Goal: Download file/media

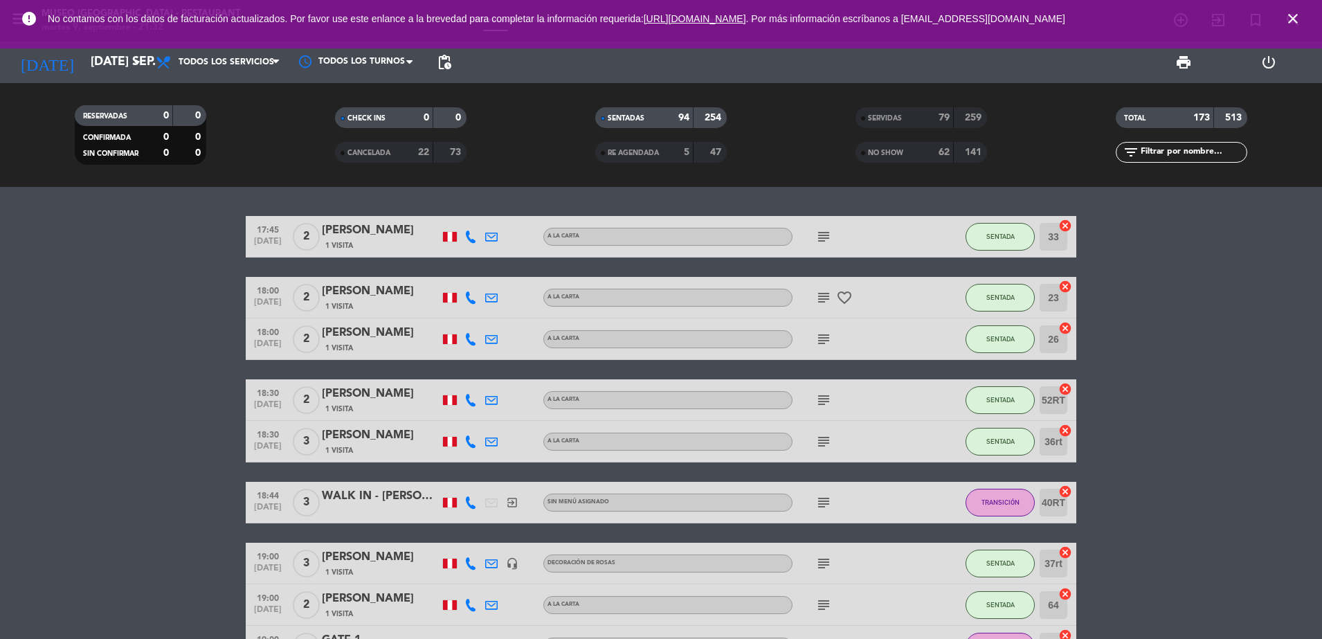
click at [441, 151] on div "73" at bounding box center [450, 153] width 26 height 16
click at [642, 149] on span "RE AGENDADA" at bounding box center [632, 152] width 51 height 7
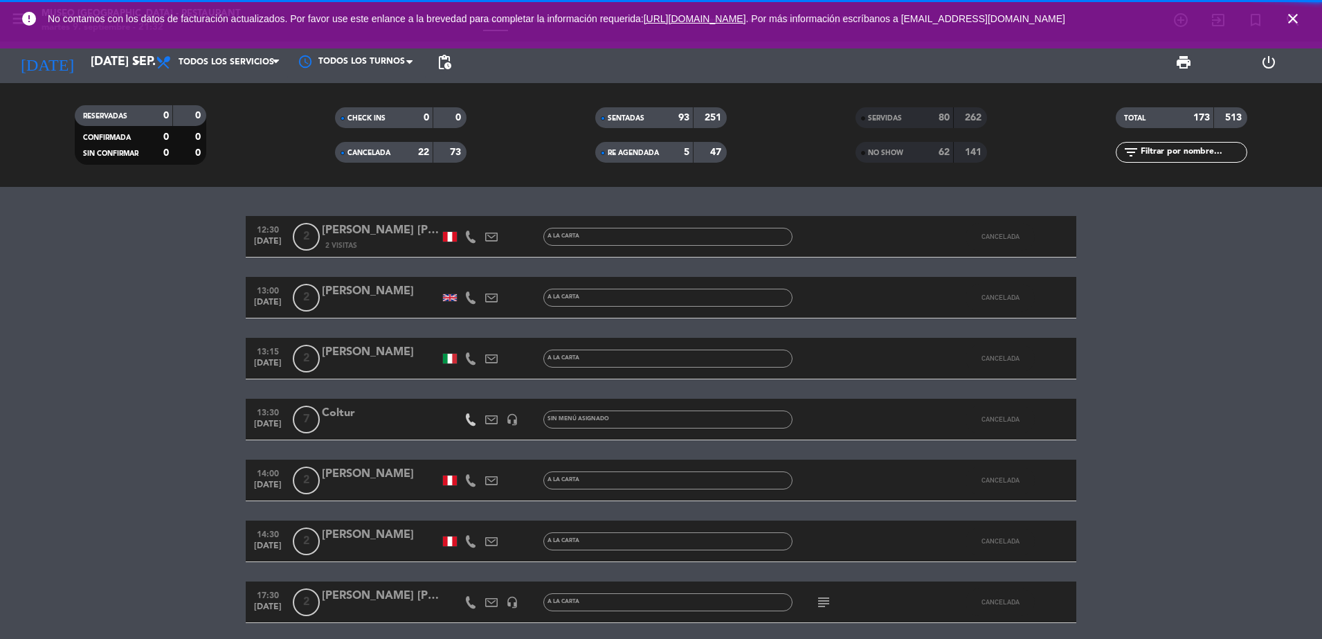
click at [890, 155] on span "NO SHOW" at bounding box center [885, 152] width 35 height 7
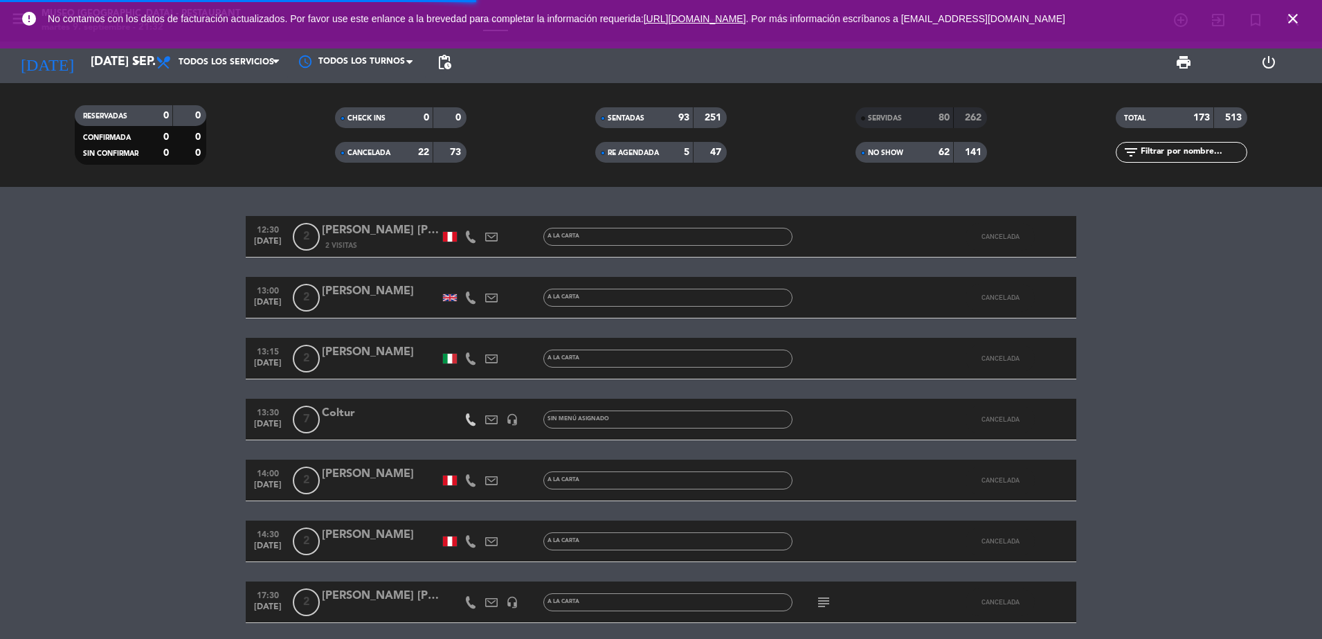
click at [885, 115] on span "SERVIDAS" at bounding box center [885, 118] width 34 height 7
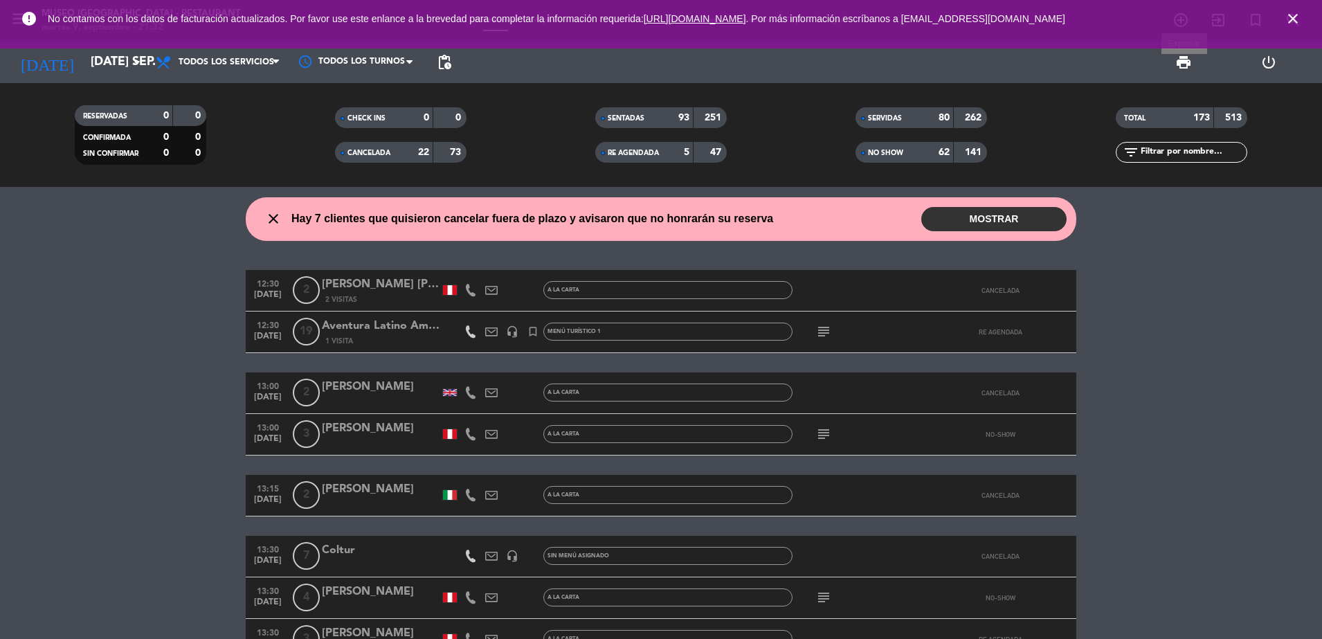
click at [1182, 66] on span "print" at bounding box center [1183, 62] width 17 height 17
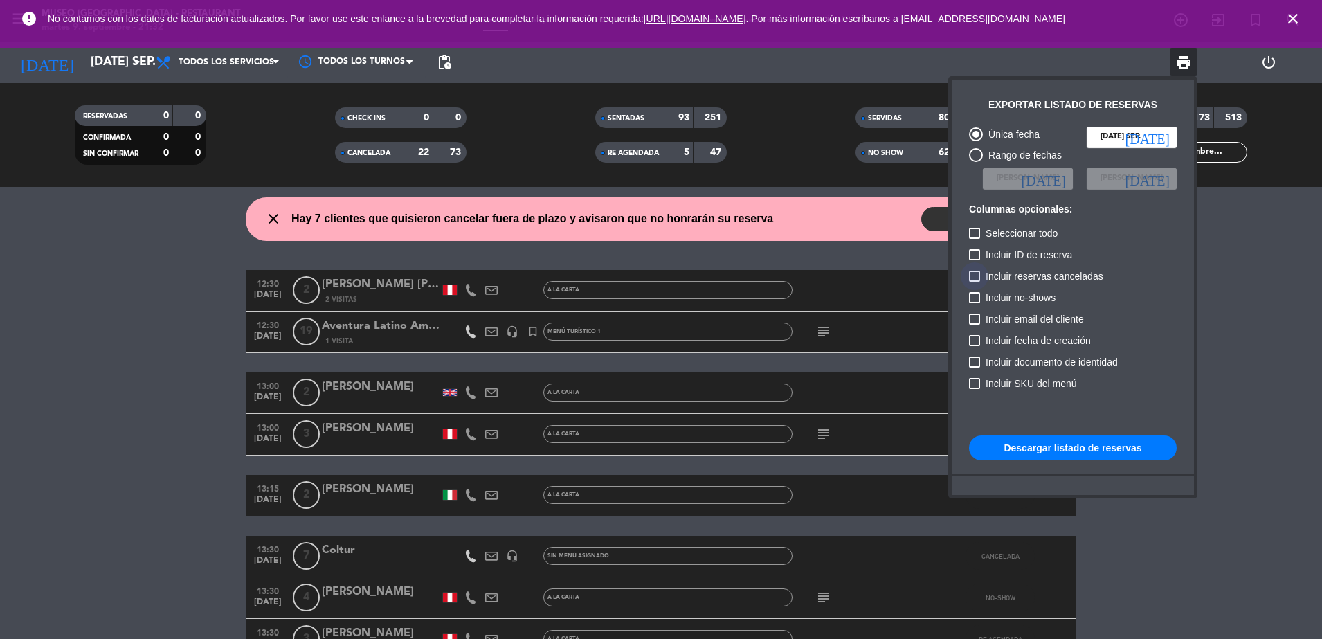
click at [988, 279] on span "Incluir reservas canceladas" at bounding box center [1044, 276] width 118 height 17
click at [974, 282] on input "Incluir reservas canceladas" at bounding box center [974, 282] width 1 height 1
checkbox input "true"
click at [985, 295] on span "Incluir no-shows" at bounding box center [1020, 297] width 70 height 17
click at [974, 303] on input "Incluir no-shows" at bounding box center [974, 303] width 1 height 1
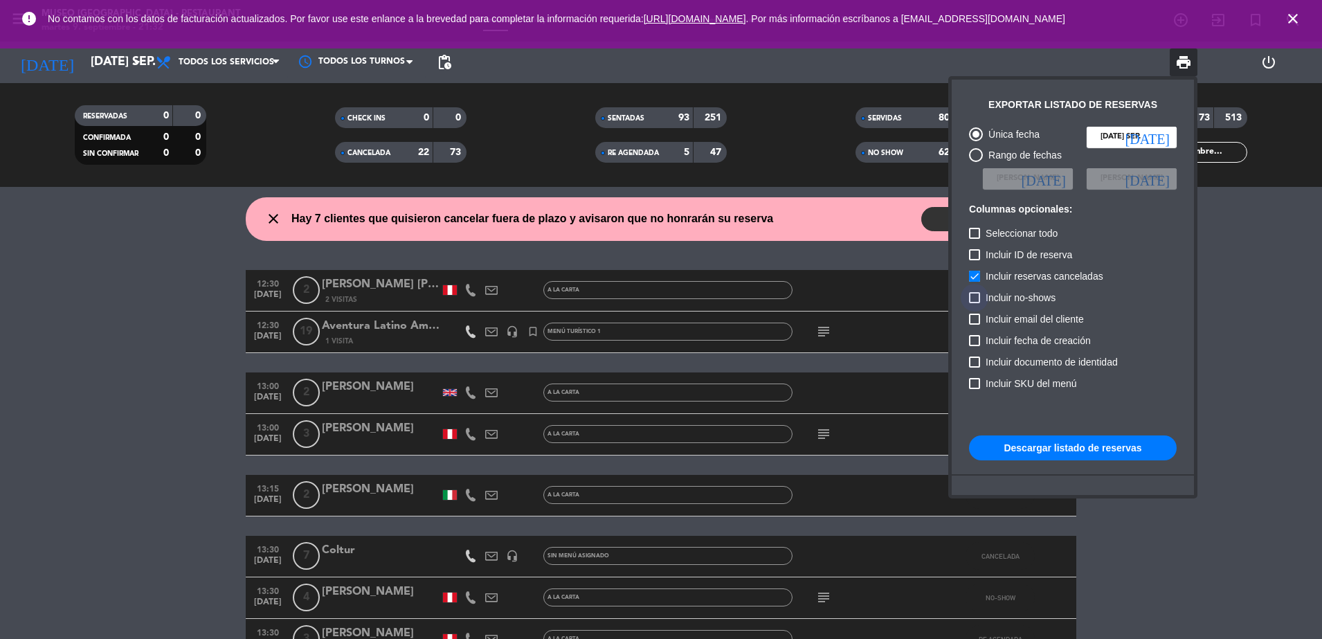
checkbox input "true"
click at [1016, 455] on button "Descargar listado de reservas" at bounding box center [1073, 447] width 208 height 25
click at [1014, 453] on button "Descargar listado de reservas" at bounding box center [1073, 447] width 208 height 25
click at [124, 459] on div at bounding box center [661, 319] width 1322 height 639
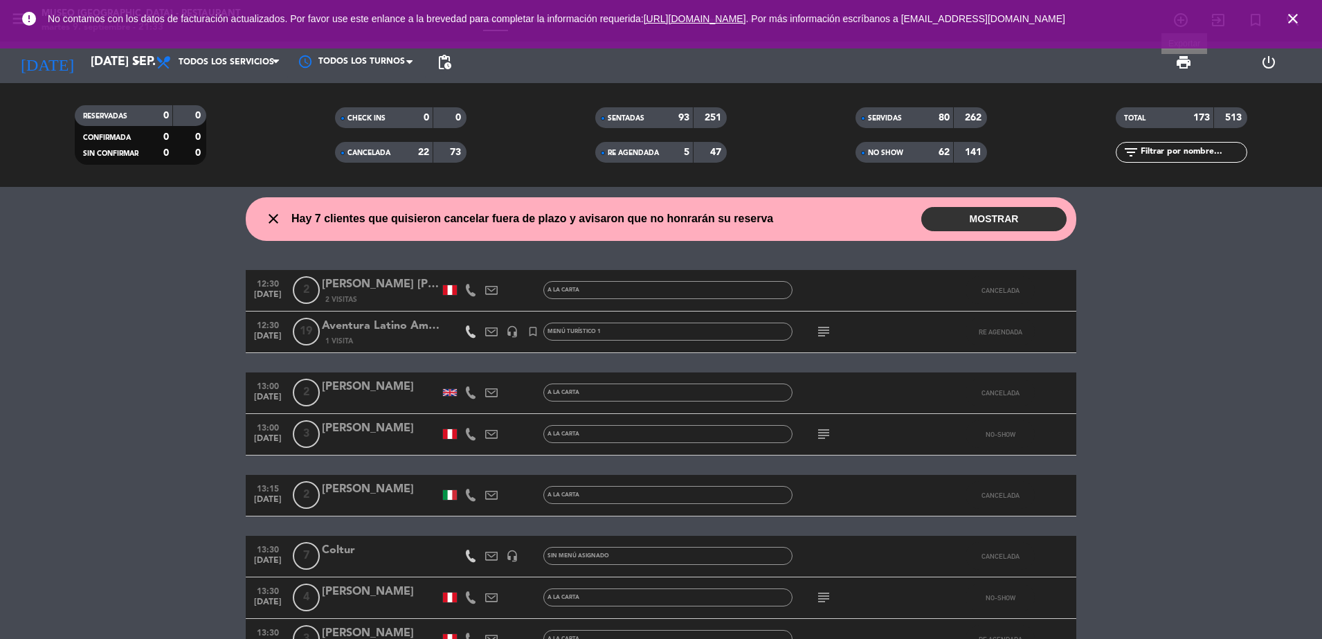
click at [1179, 66] on span "print" at bounding box center [1183, 62] width 17 height 17
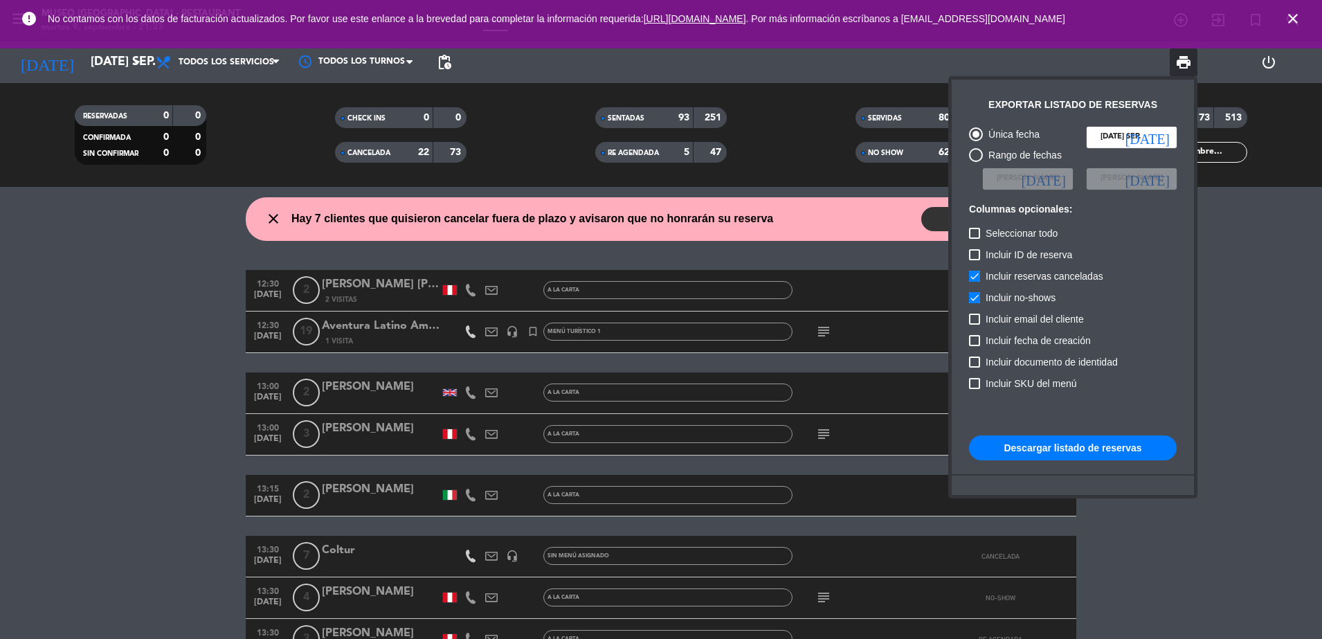
click at [1048, 443] on button "Descargar listado de reservas" at bounding box center [1073, 447] width 208 height 25
click at [1230, 270] on div at bounding box center [661, 319] width 1322 height 639
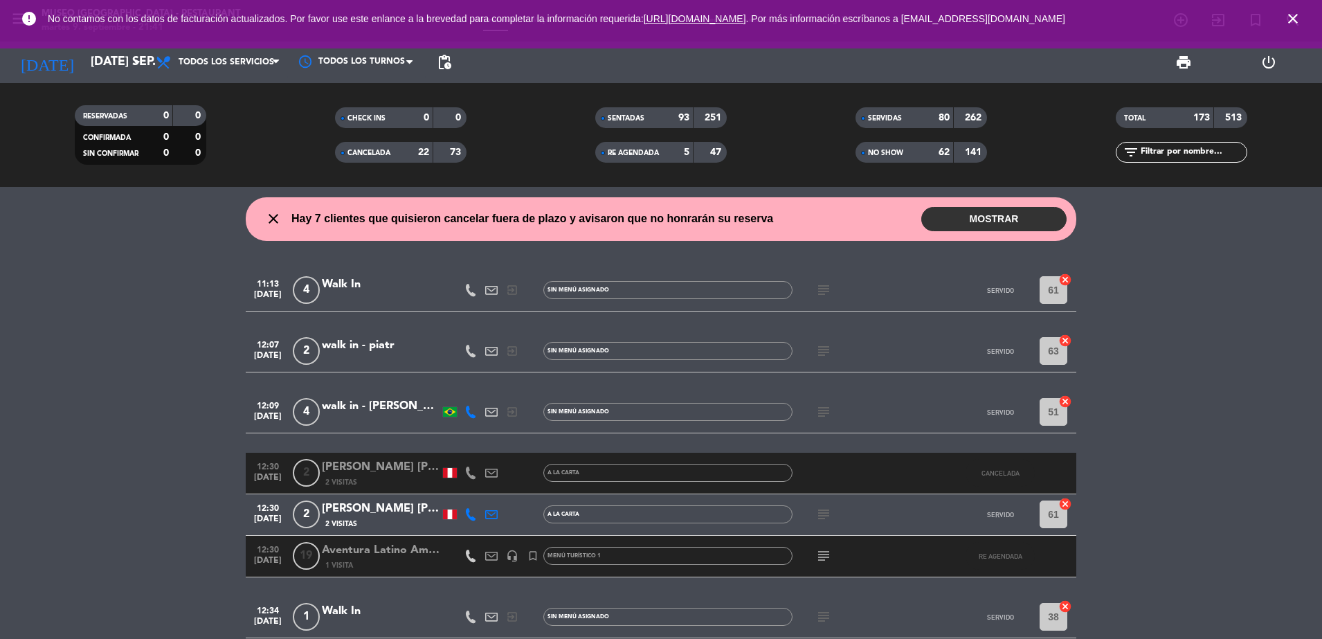
click at [1182, 152] on input "text" at bounding box center [1192, 152] width 107 height 15
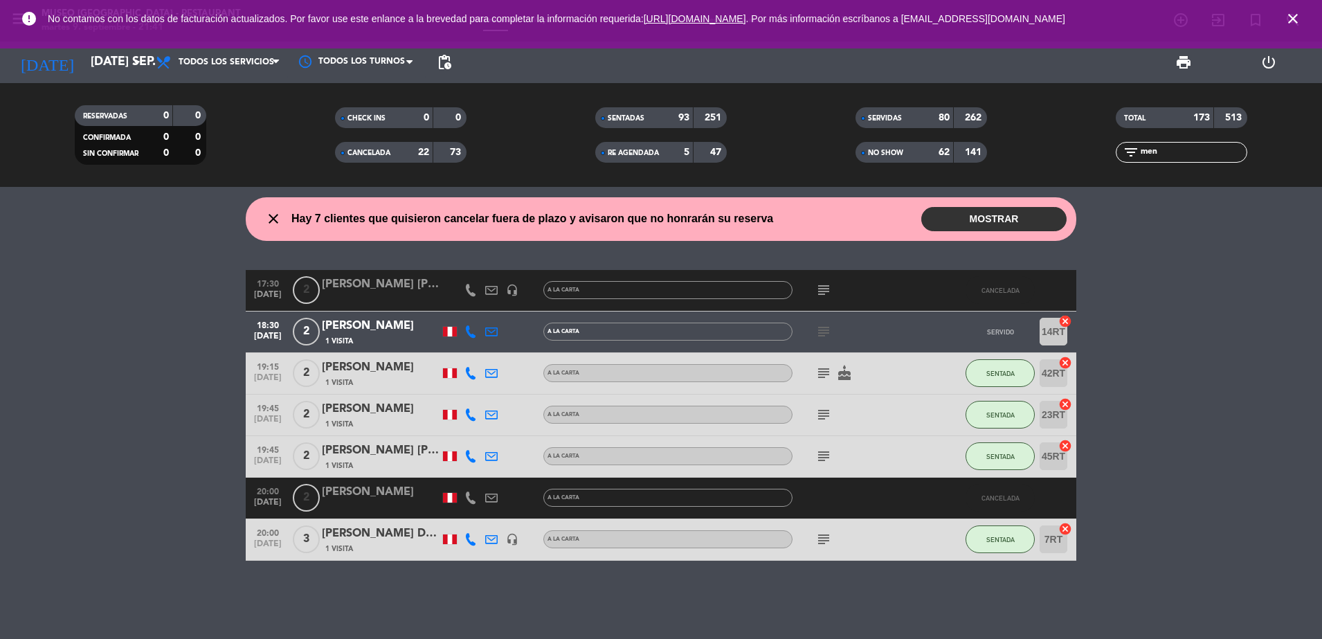
type input "men"
